Goal: Find specific page/section: Find specific page/section

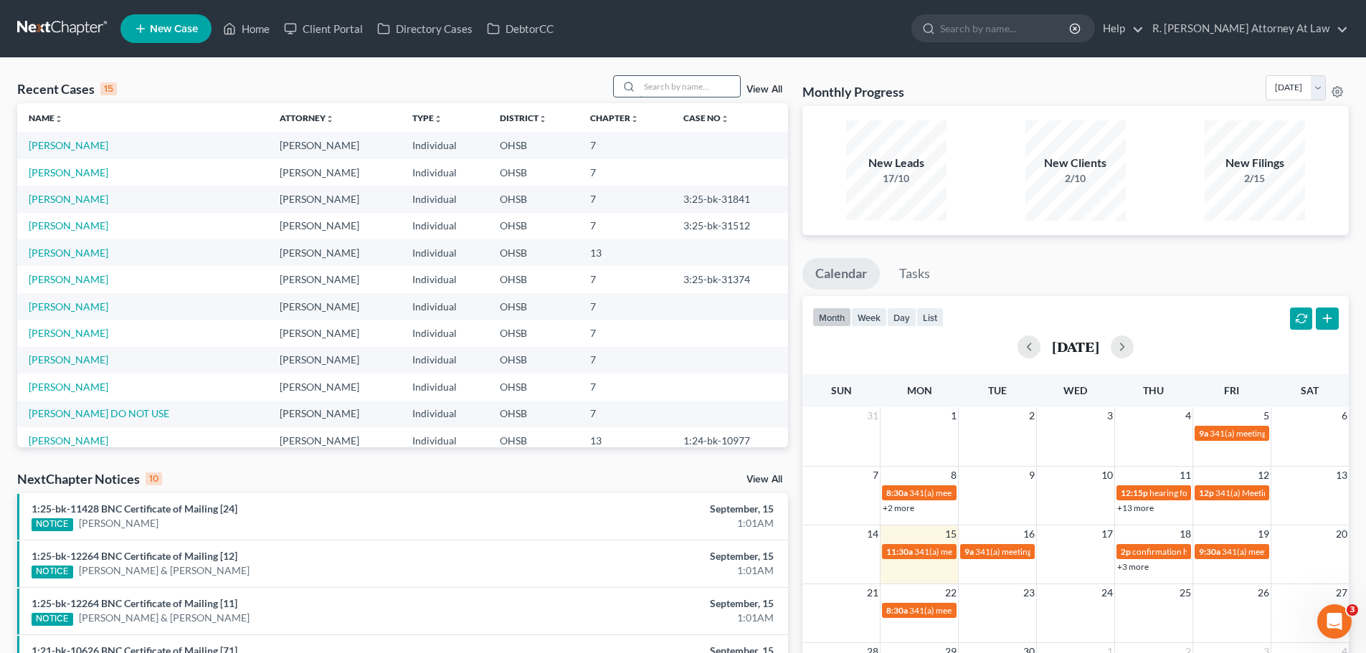
click at [679, 82] on input "search" at bounding box center [690, 86] width 100 height 21
type input "[PERSON_NAME]"
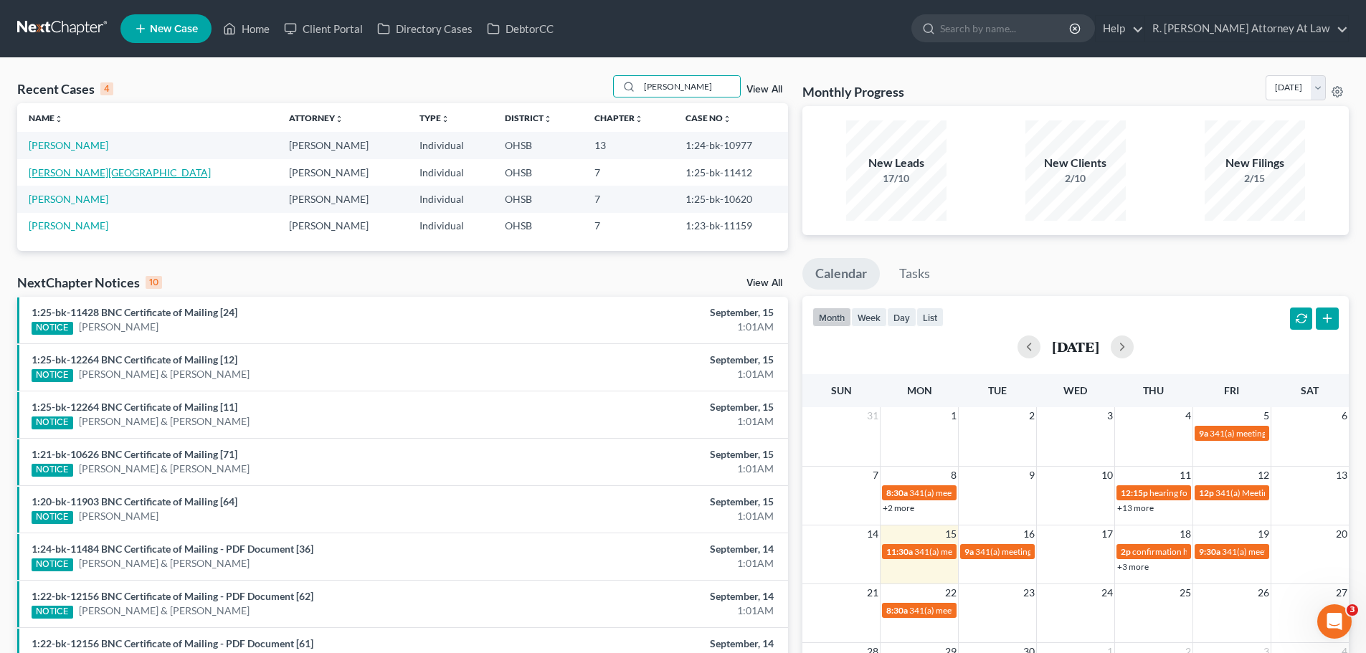
click at [62, 166] on link "[PERSON_NAME][GEOGRAPHIC_DATA]" at bounding box center [120, 172] width 182 height 12
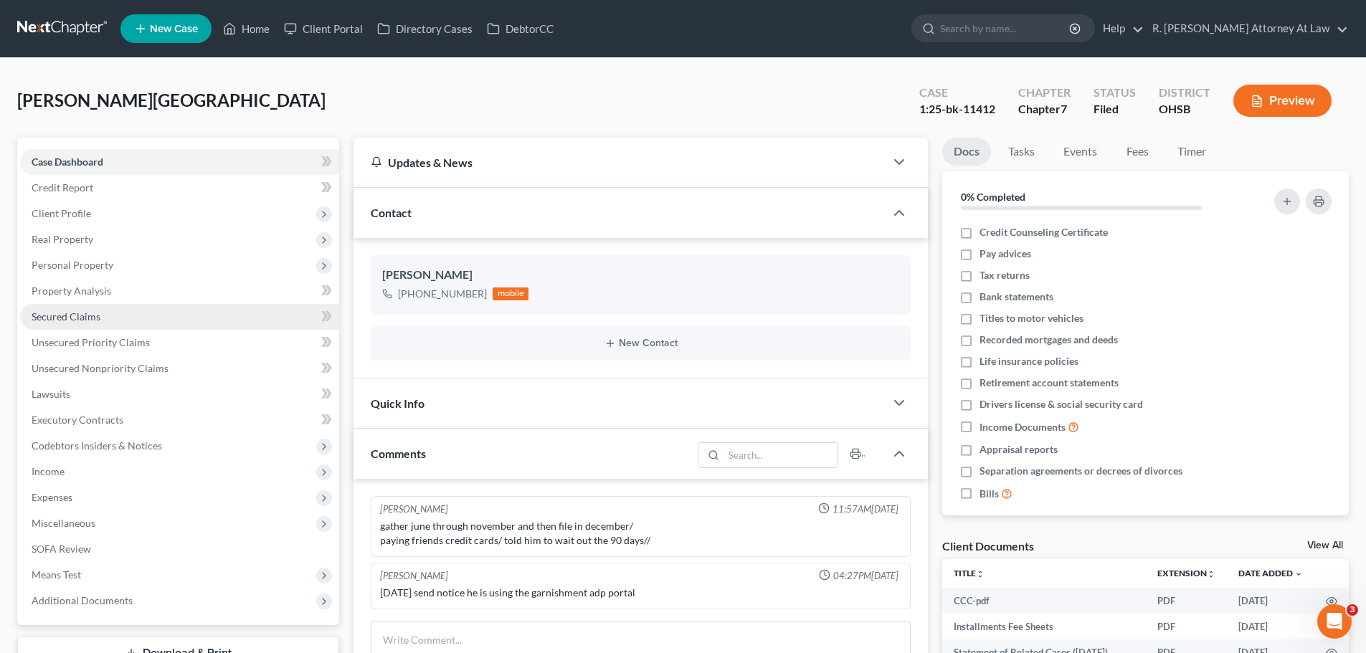
click at [68, 320] on span "Secured Claims" at bounding box center [66, 317] width 69 height 12
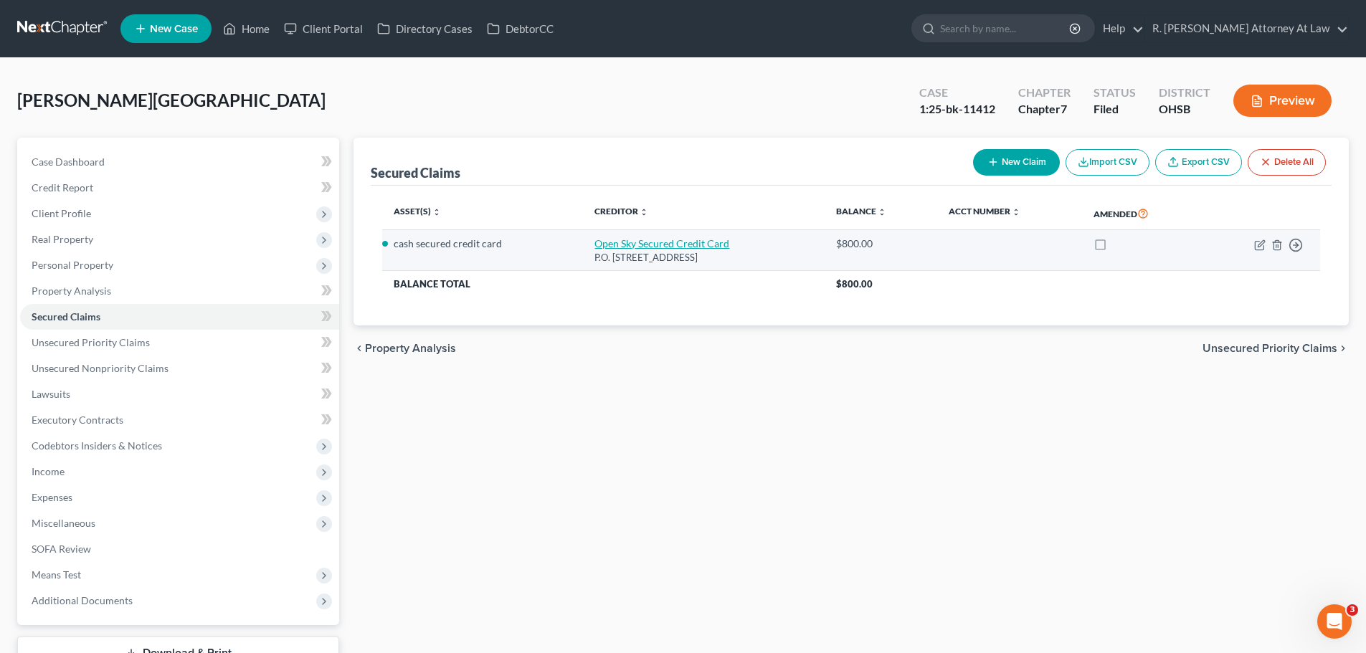
click at [655, 240] on link "Open Sky Secured Credit Card" at bounding box center [662, 243] width 135 height 12
select select "35"
select select "0"
select select "2"
select select "0"
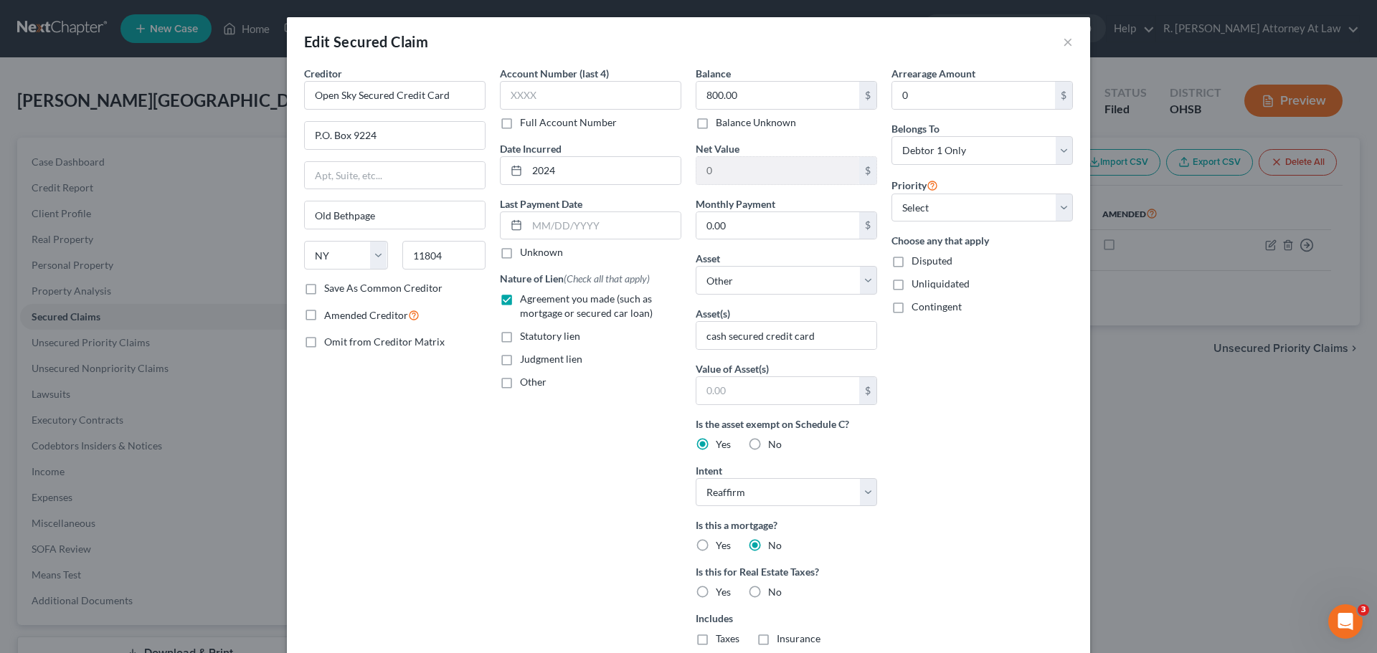
click at [1055, 44] on div "Edit Secured Claim ×" at bounding box center [688, 41] width 803 height 49
click at [1063, 43] on button "×" at bounding box center [1068, 41] width 10 height 17
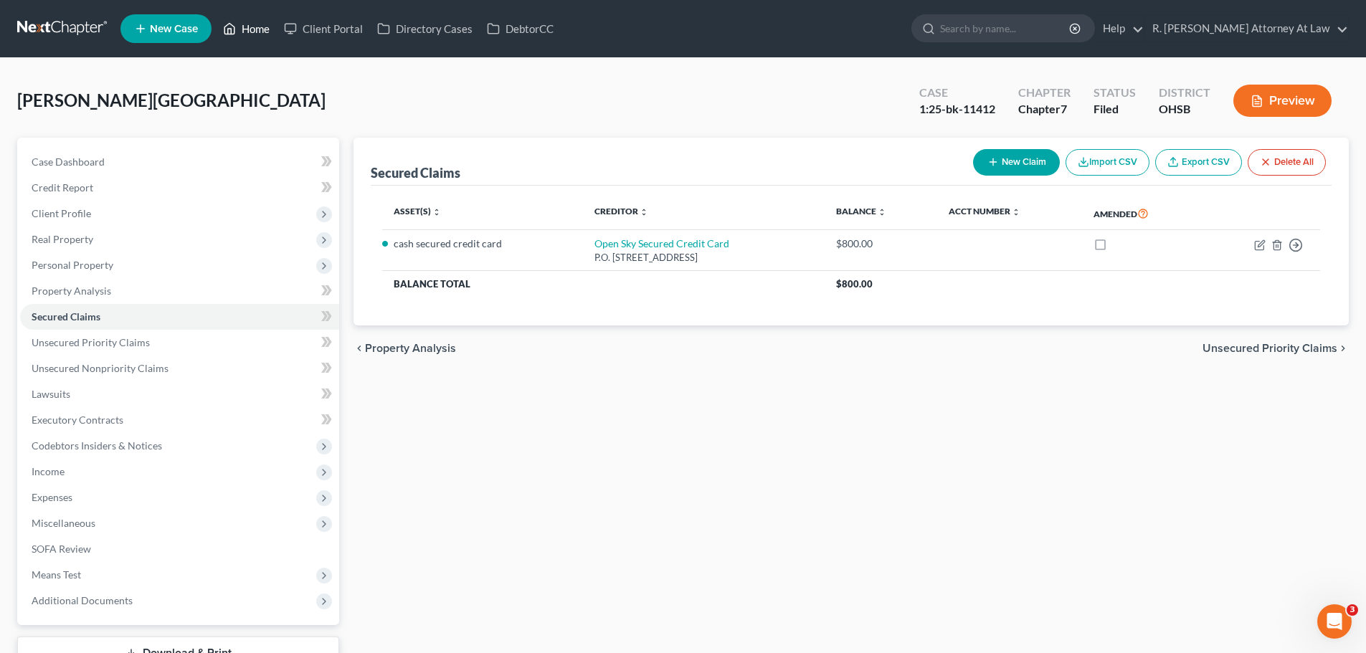
click at [233, 30] on icon at bounding box center [229, 28] width 13 height 17
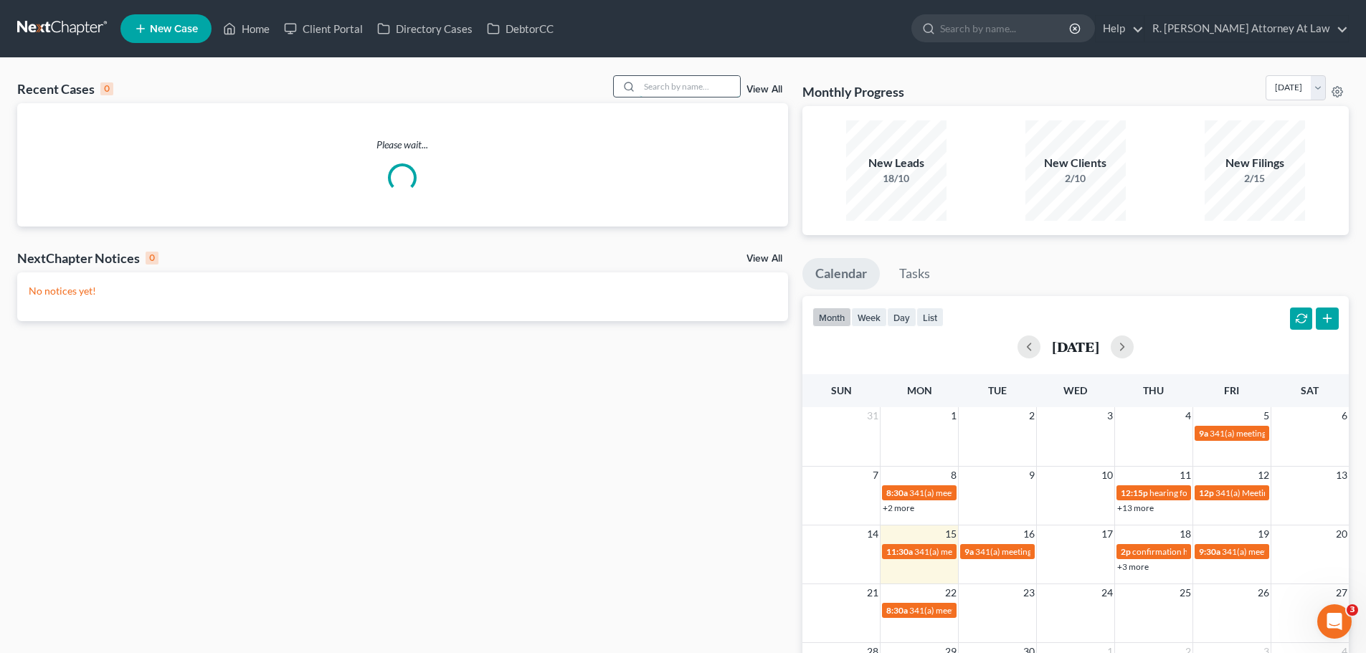
click at [705, 95] on input "search" at bounding box center [690, 86] width 100 height 21
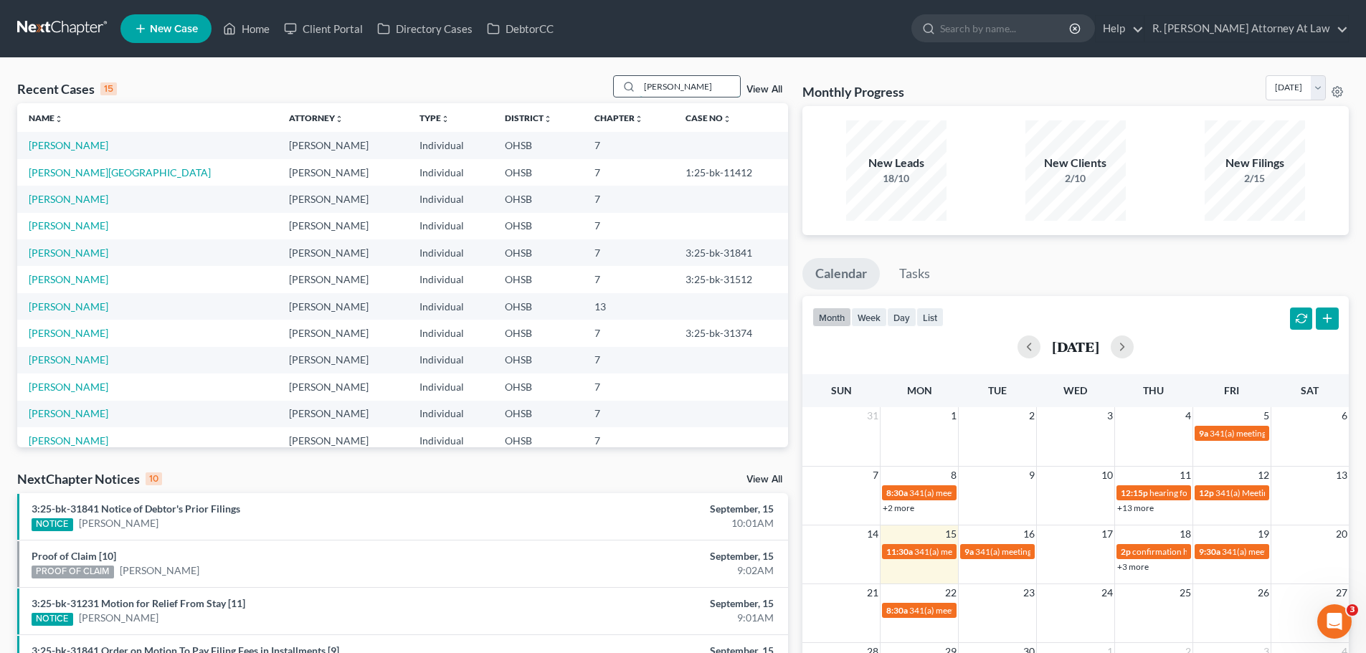
type input "[PERSON_NAME]"
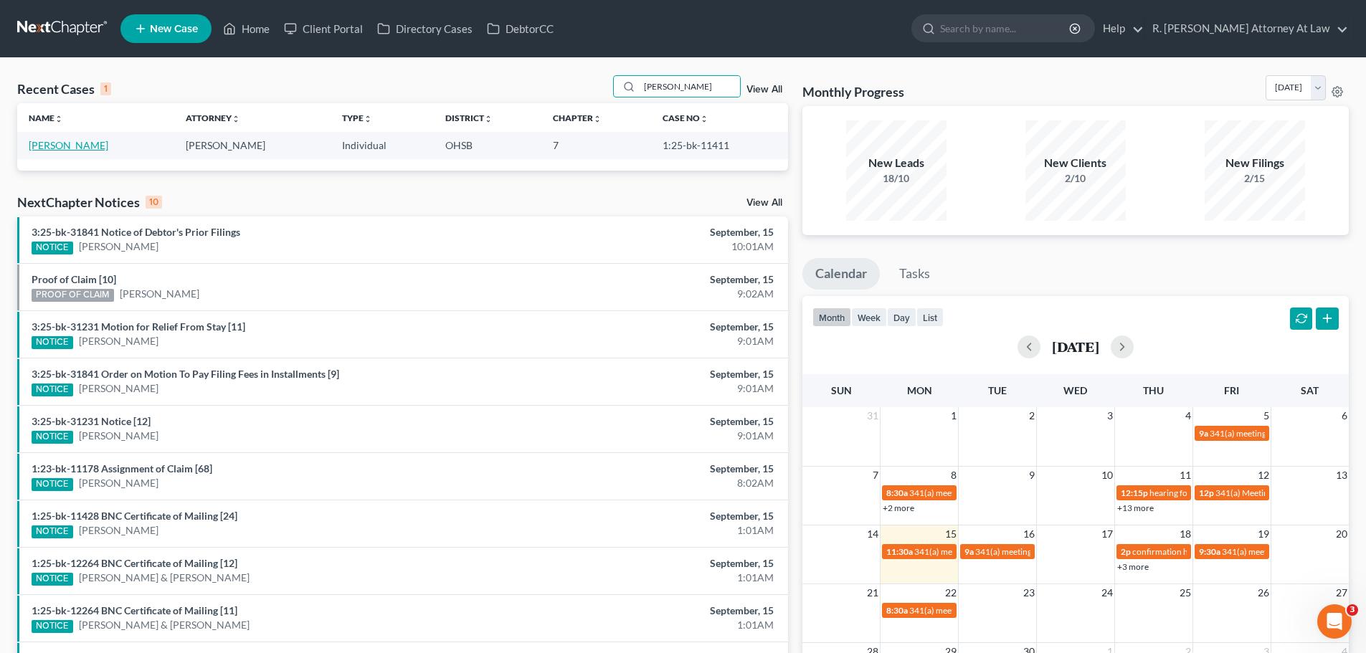
click at [66, 148] on link "[PERSON_NAME]" at bounding box center [69, 145] width 80 height 12
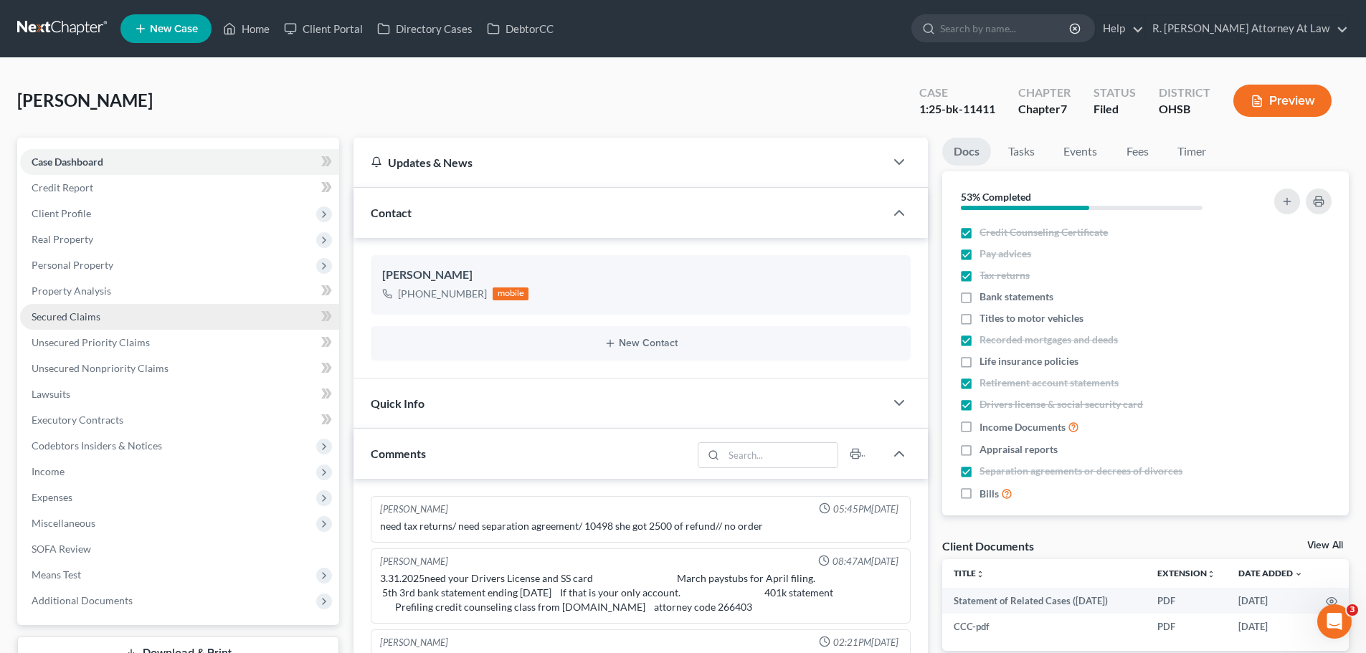
scroll to position [55, 0]
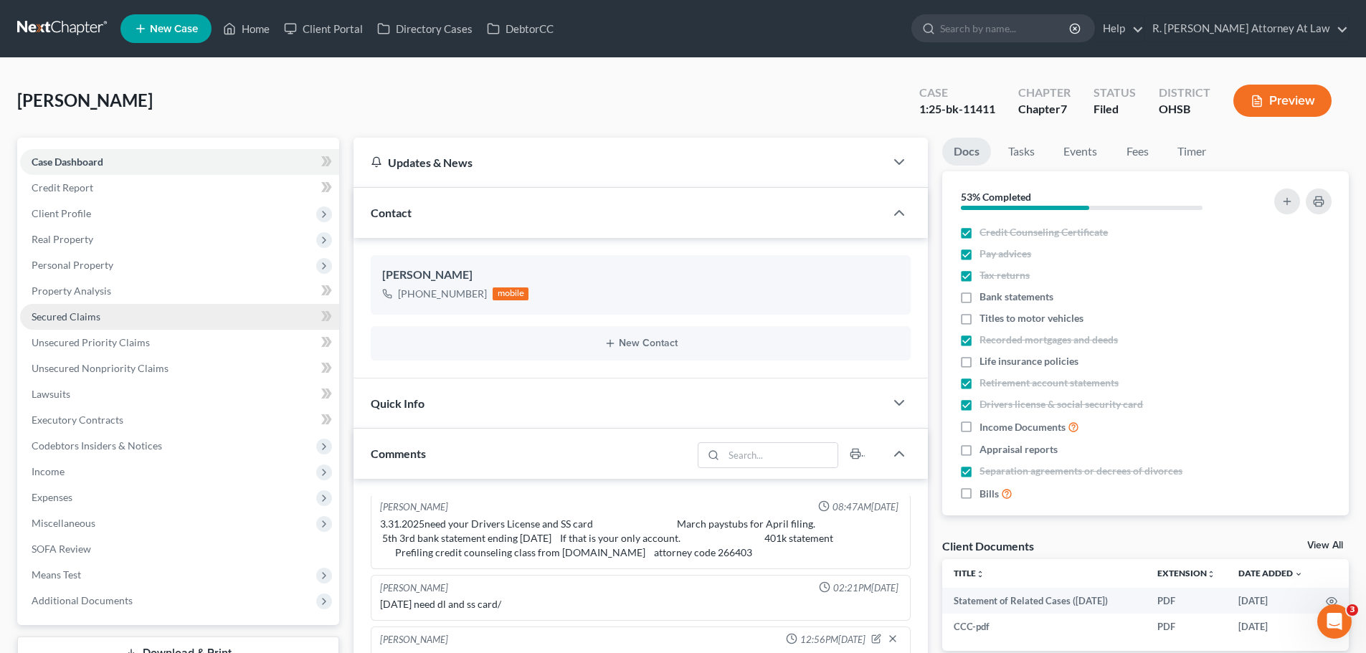
click at [77, 312] on span "Secured Claims" at bounding box center [66, 317] width 69 height 12
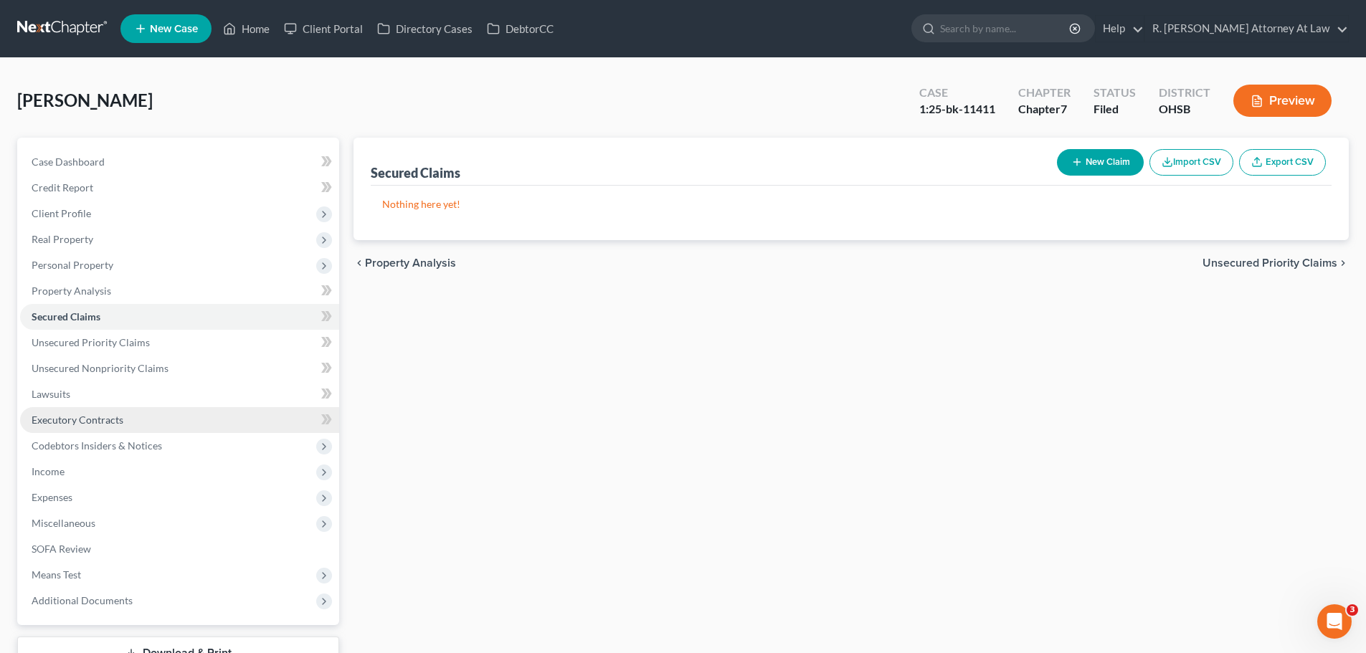
click at [82, 420] on span "Executory Contracts" at bounding box center [78, 420] width 92 height 12
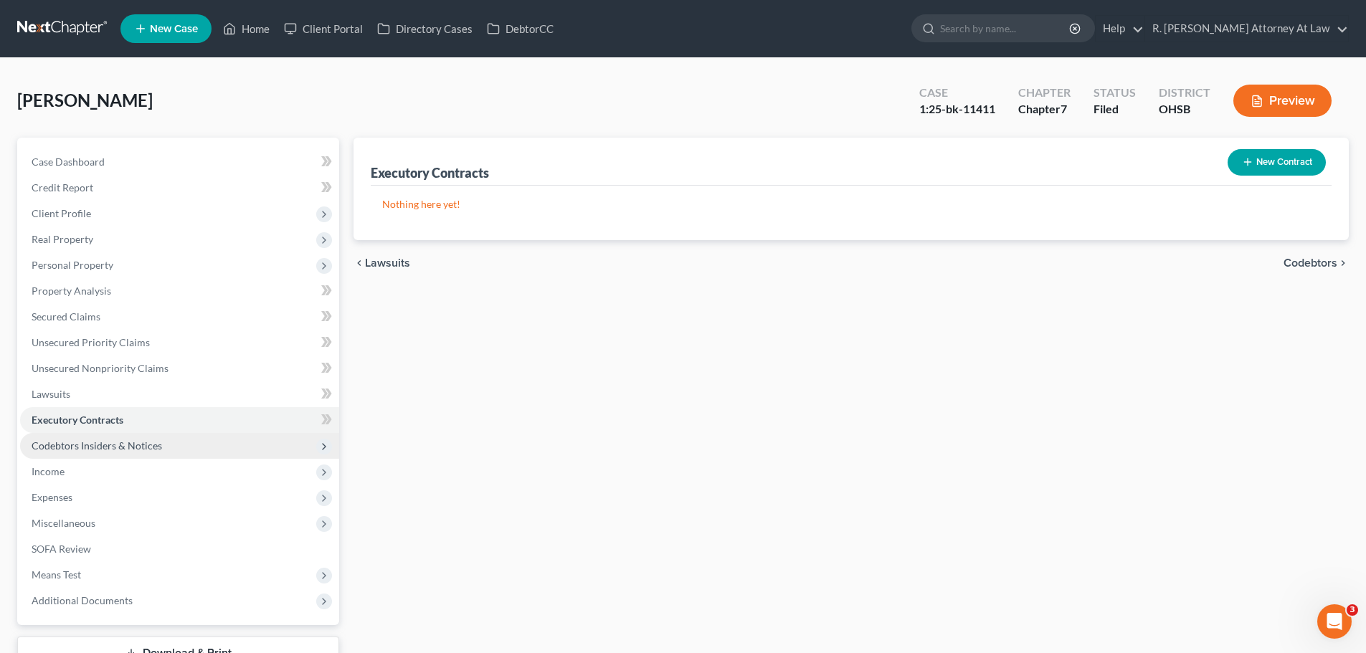
click at [65, 447] on span "Codebtors Insiders & Notices" at bounding box center [97, 446] width 131 height 12
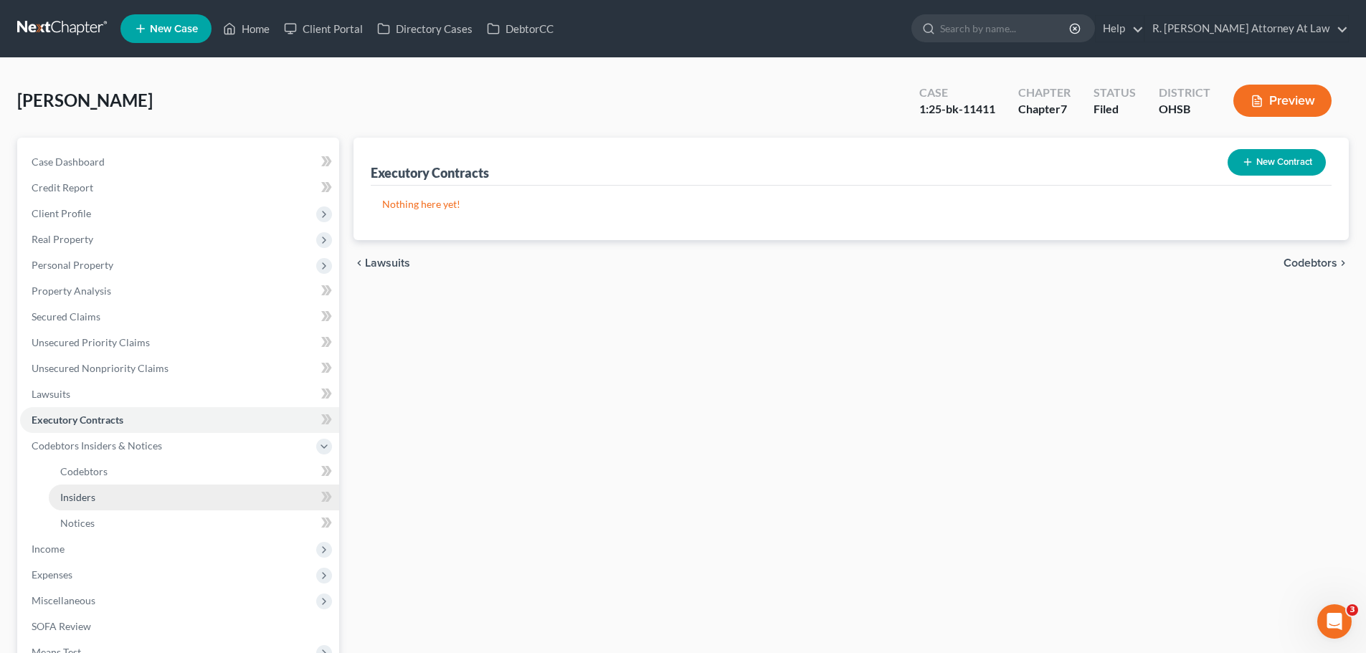
drag, startPoint x: 116, startPoint y: 491, endPoint x: 108, endPoint y: 486, distance: 9.4
click at [114, 489] on link "Insiders" at bounding box center [194, 498] width 290 height 26
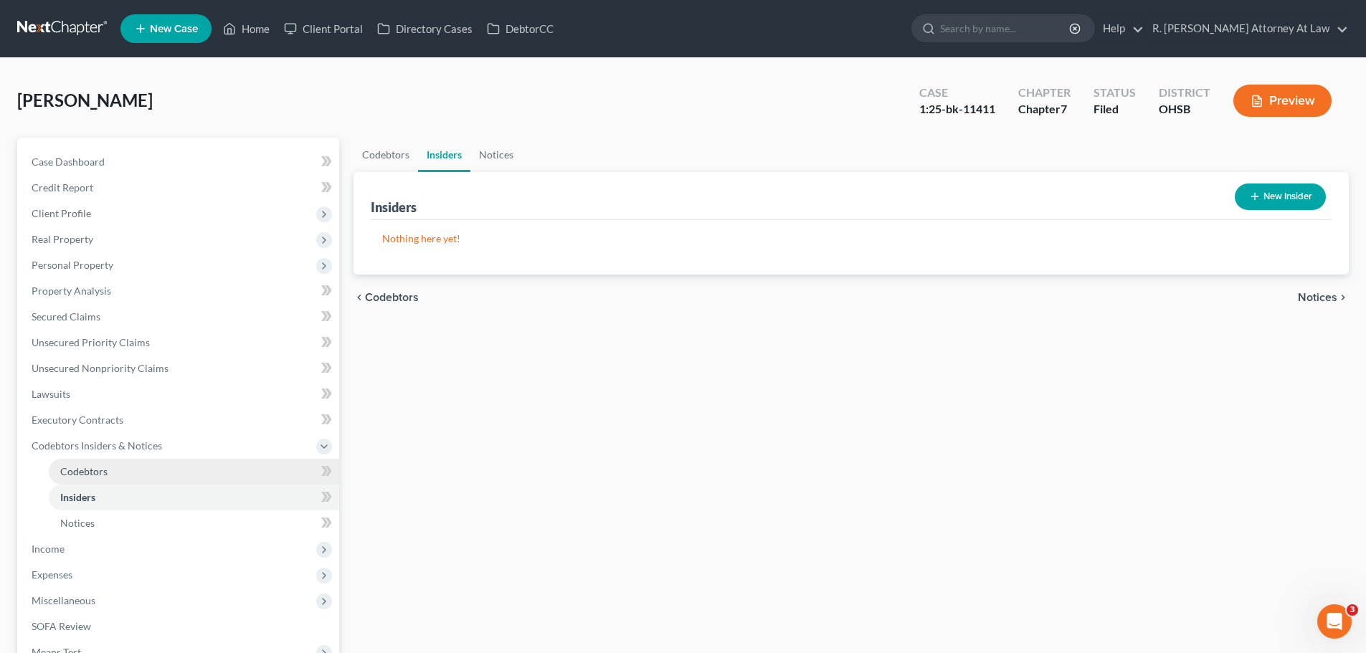
click at [94, 471] on span "Codebtors" at bounding box center [83, 472] width 47 height 12
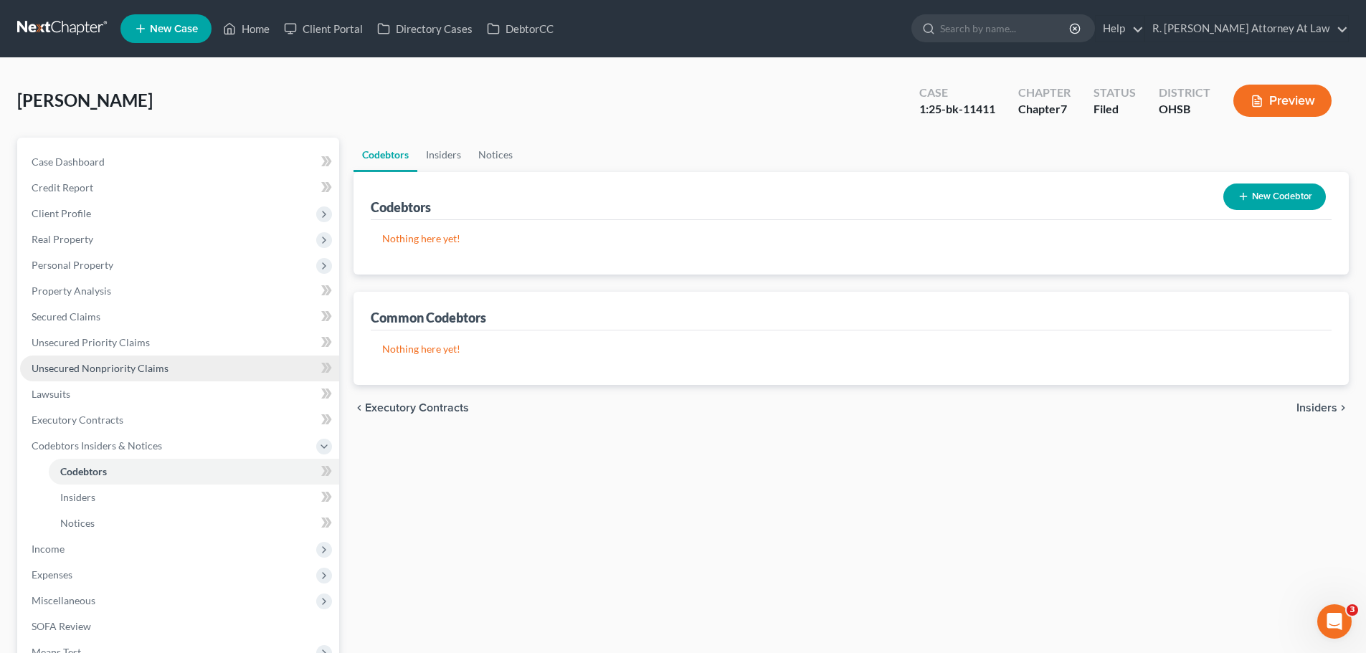
click at [66, 370] on span "Unsecured Nonpriority Claims" at bounding box center [100, 368] width 137 height 12
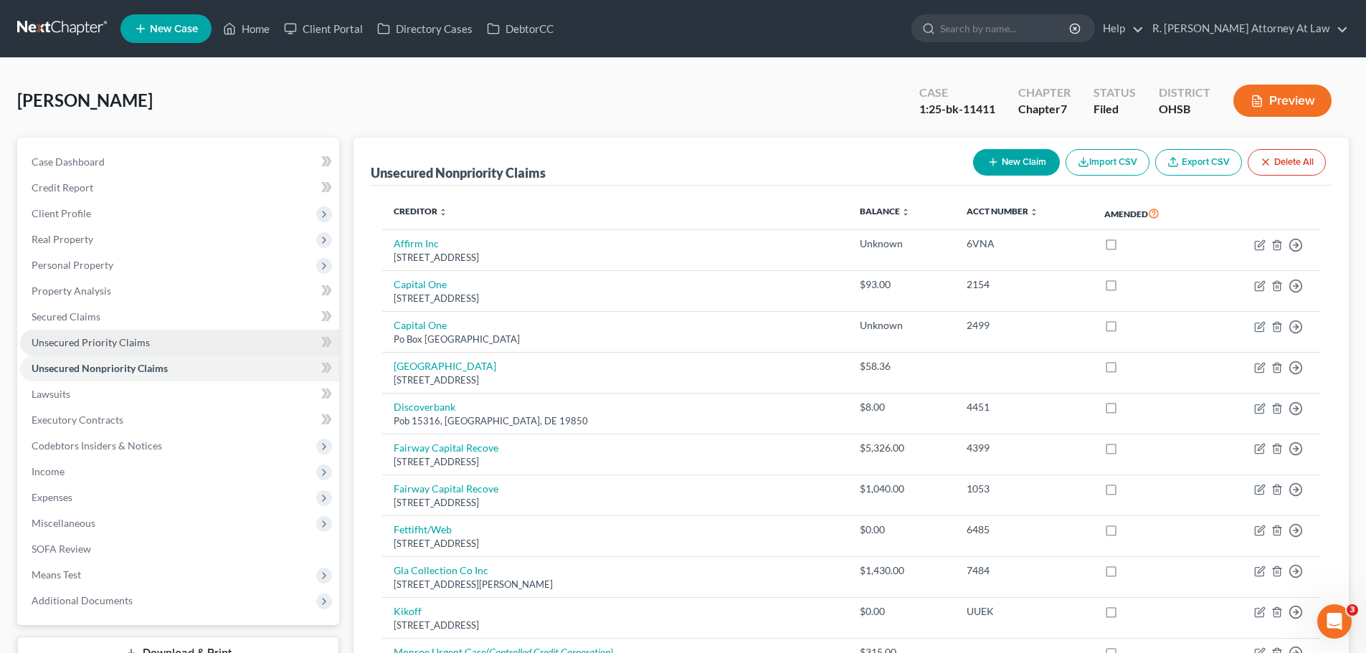
click at [85, 339] on span "Unsecured Priority Claims" at bounding box center [91, 342] width 118 height 12
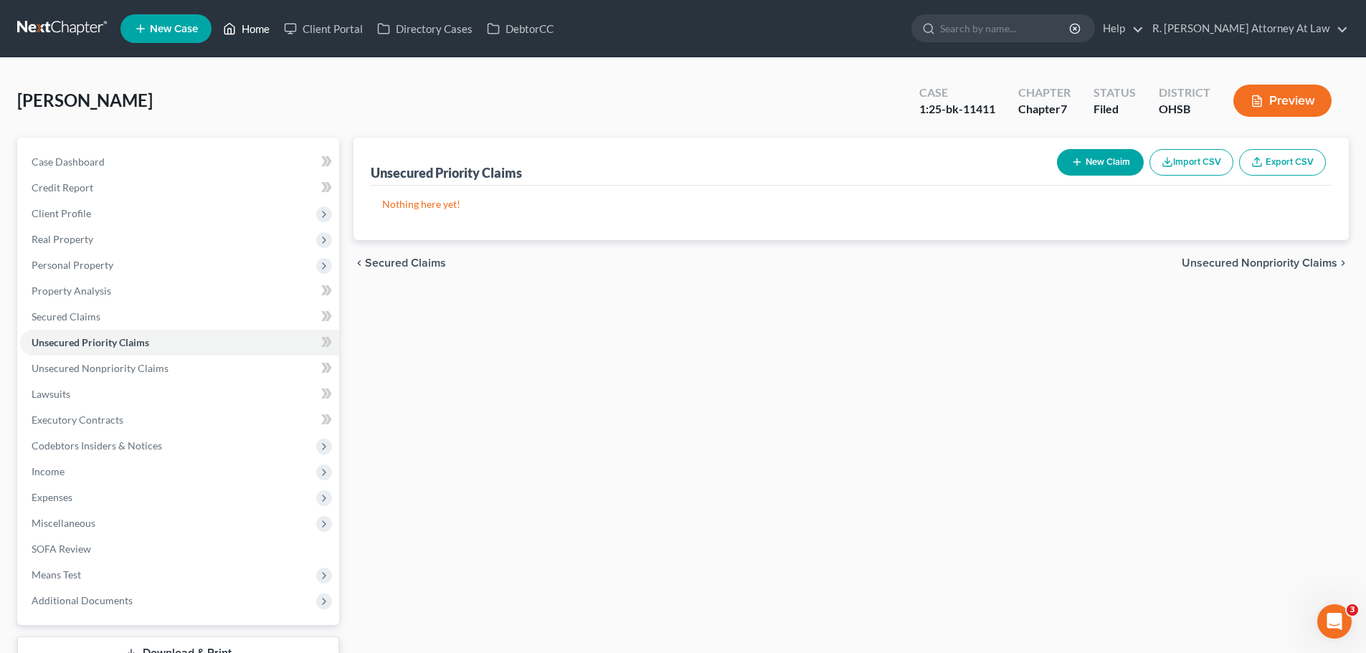
click at [249, 25] on link "Home" at bounding box center [246, 29] width 61 height 26
